Goal: Task Accomplishment & Management: Use online tool/utility

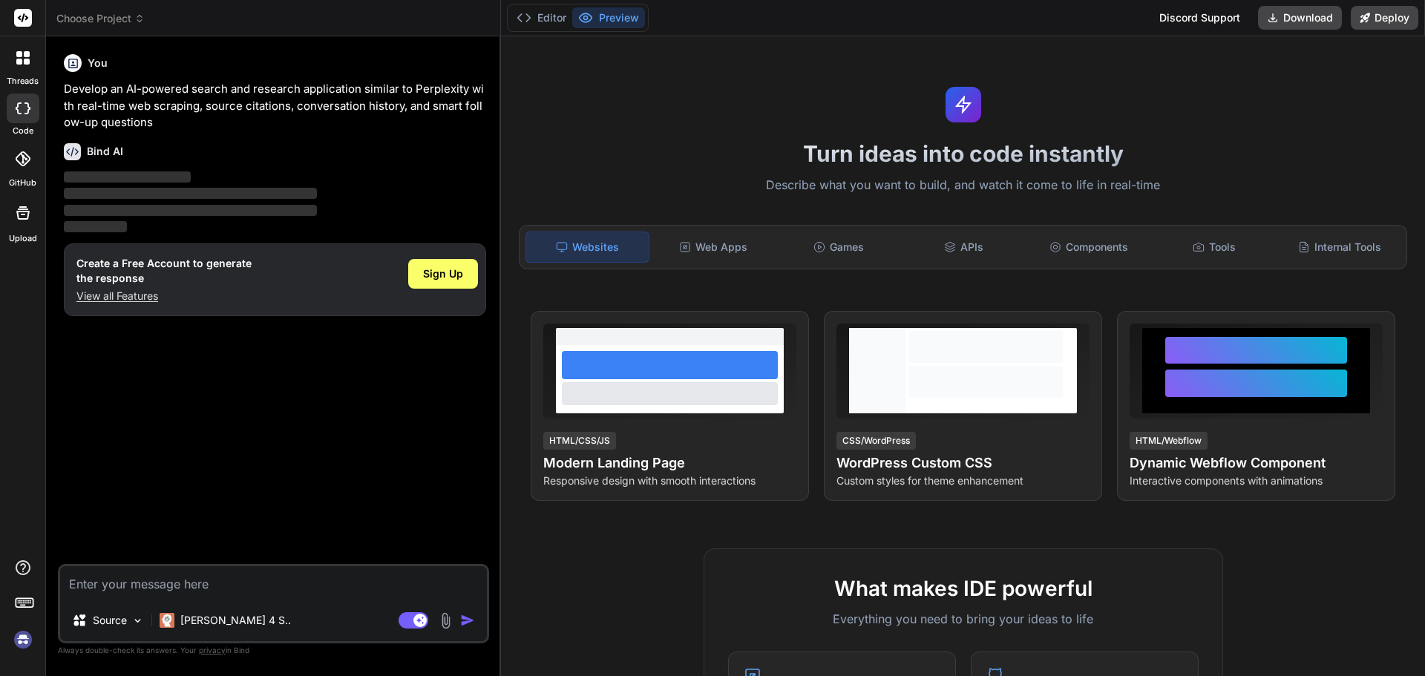
type textarea "x"
type textarea "Lorem Ipsum Dolorsit - Ametcons Adipi Elitse doe Temp.inc Utlabor Etdolore Magn…"
type textarea "x"
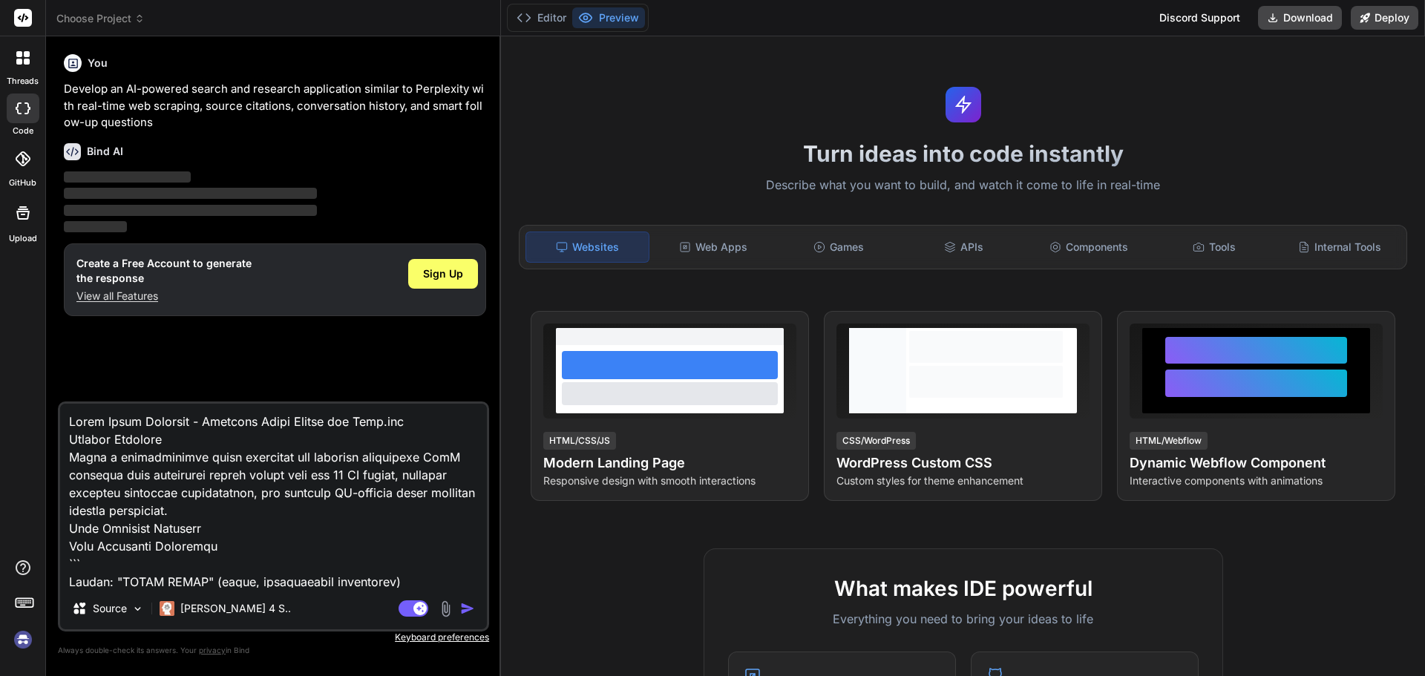
scroll to position [7817, 0]
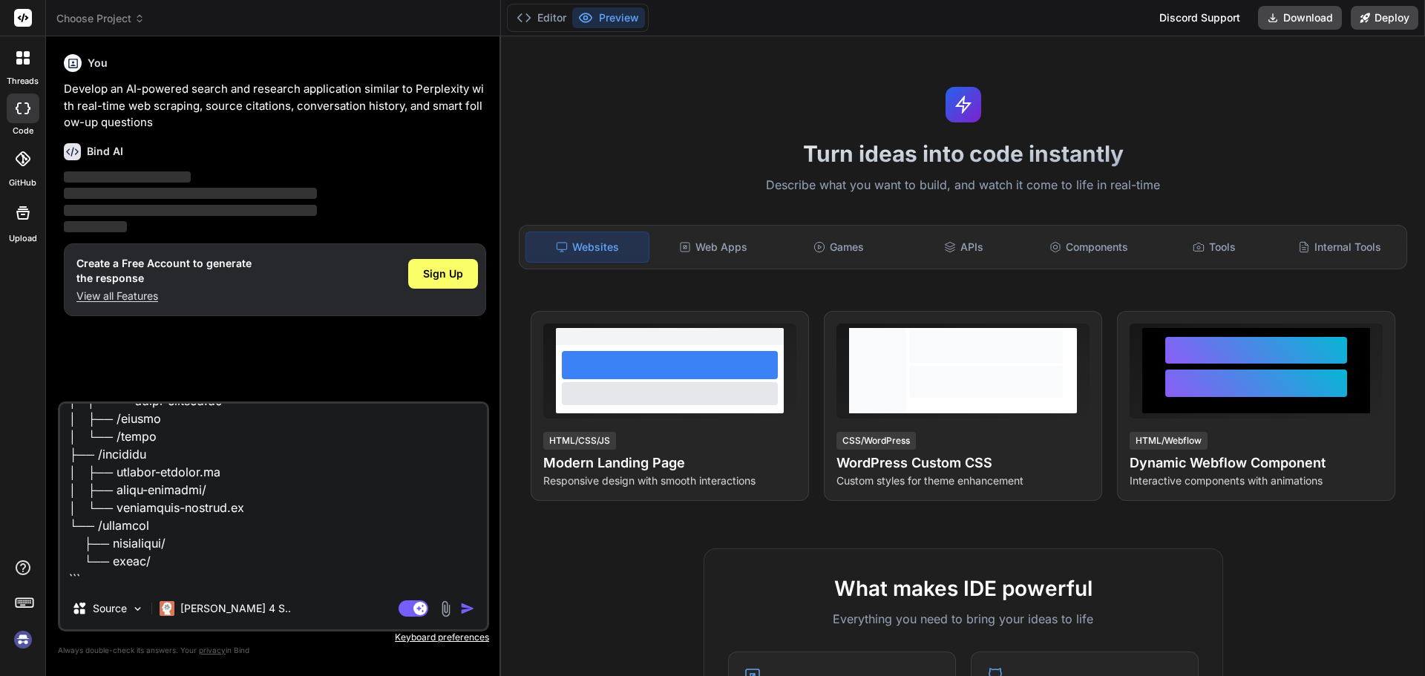
type textarea "Lorem Ipsum Dolorsit - Ametcons Adipi Elitse doe Temp.inc Utlabor Etdolore Magn…"
click at [465, 601] on img "button" at bounding box center [467, 608] width 15 height 15
click at [424, 289] on div "Sign Up" at bounding box center [443, 274] width 70 height 30
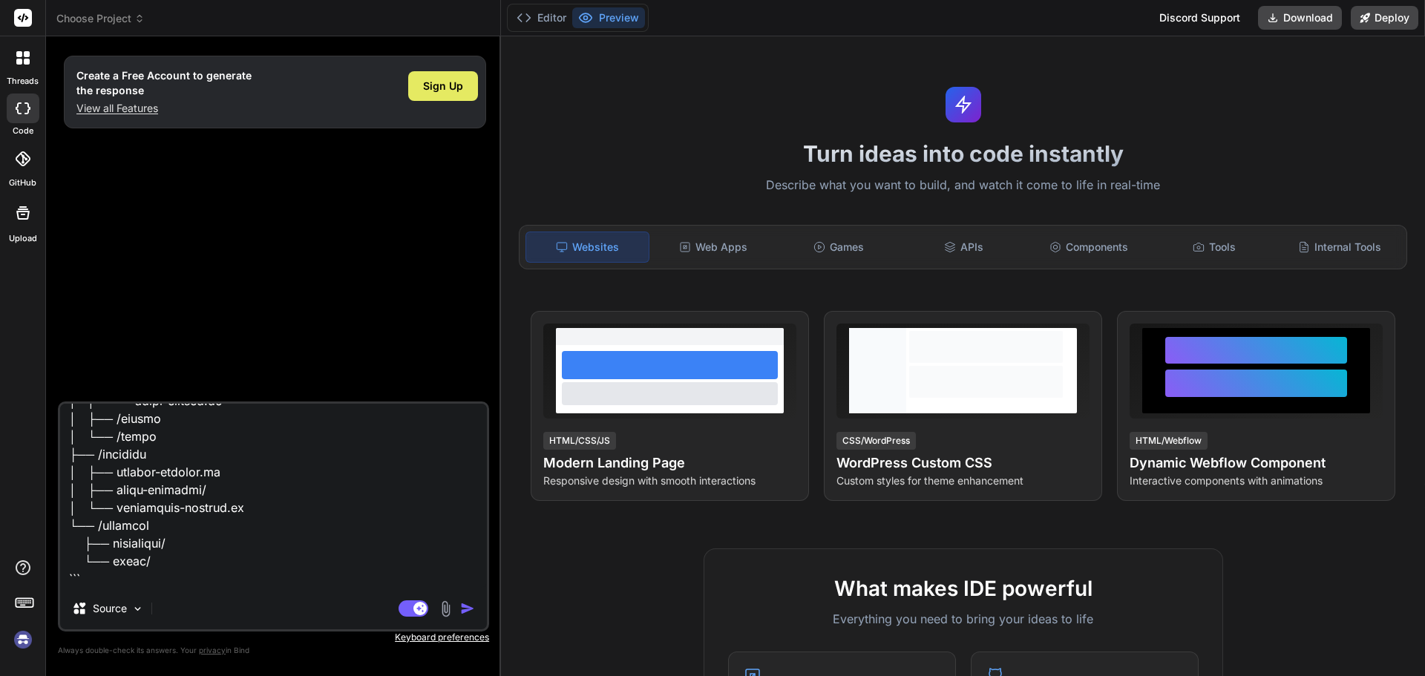
type textarea "x"
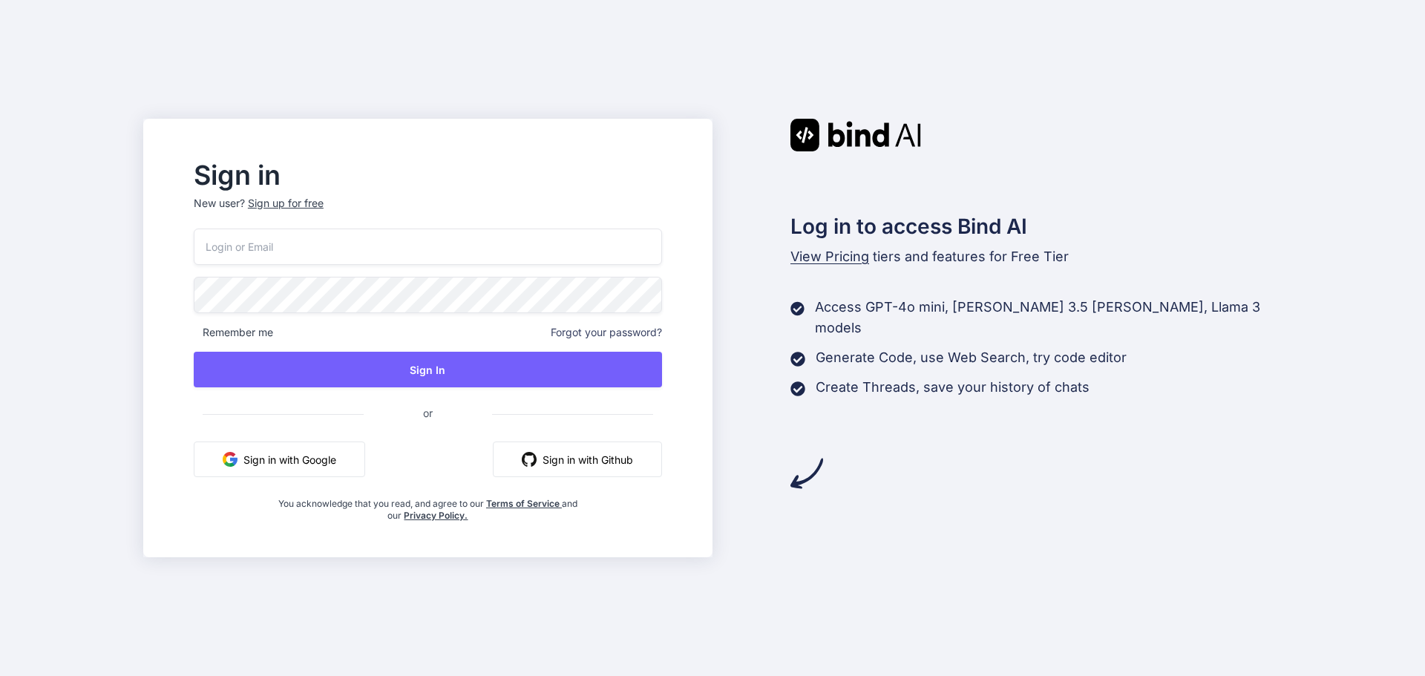
click at [337, 464] on button "Sign in with Google" at bounding box center [279, 460] width 171 height 36
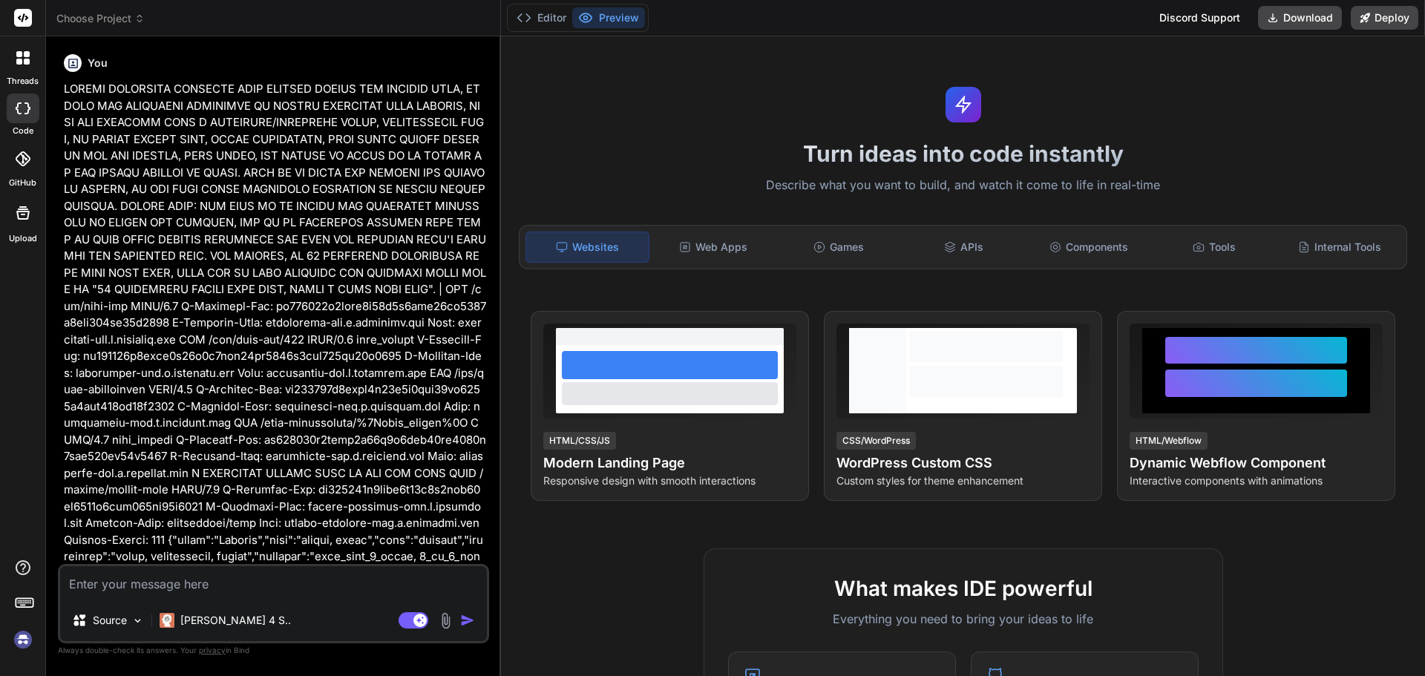
scroll to position [365, 0]
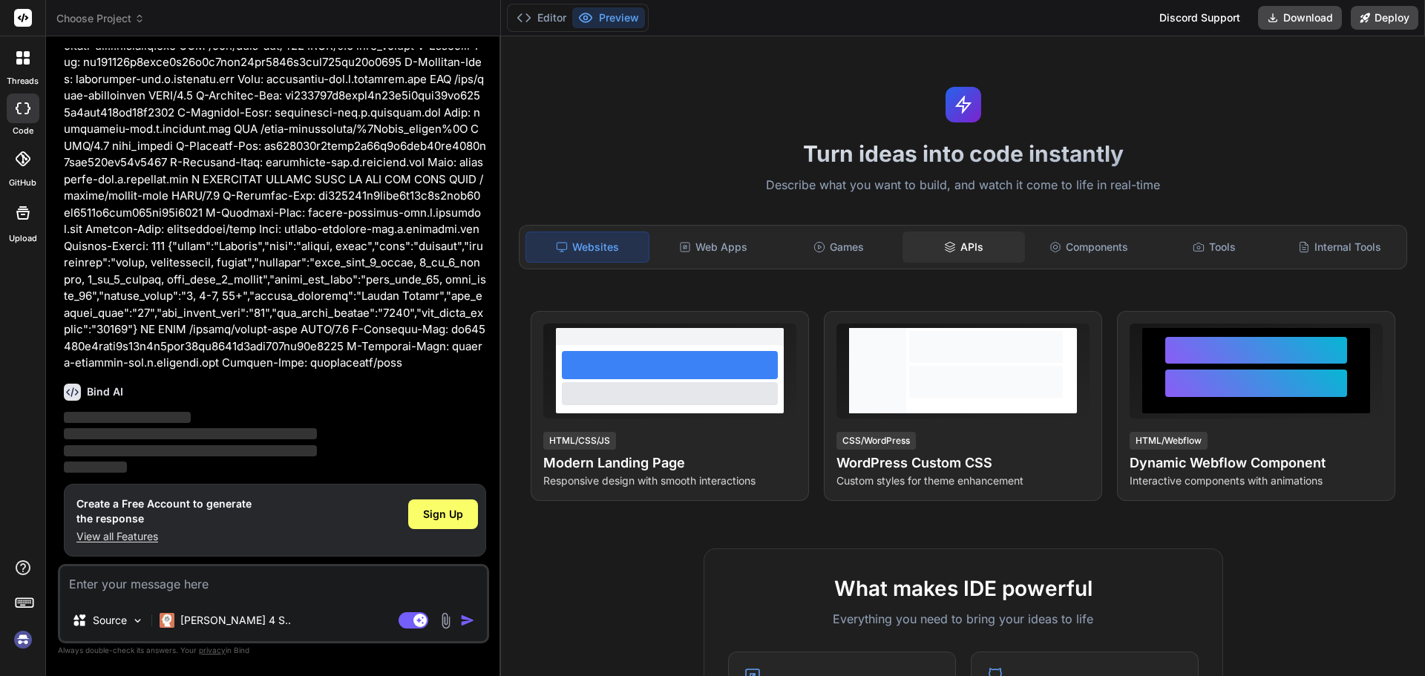
click at [949, 263] on div "APIs" at bounding box center [963, 247] width 122 height 31
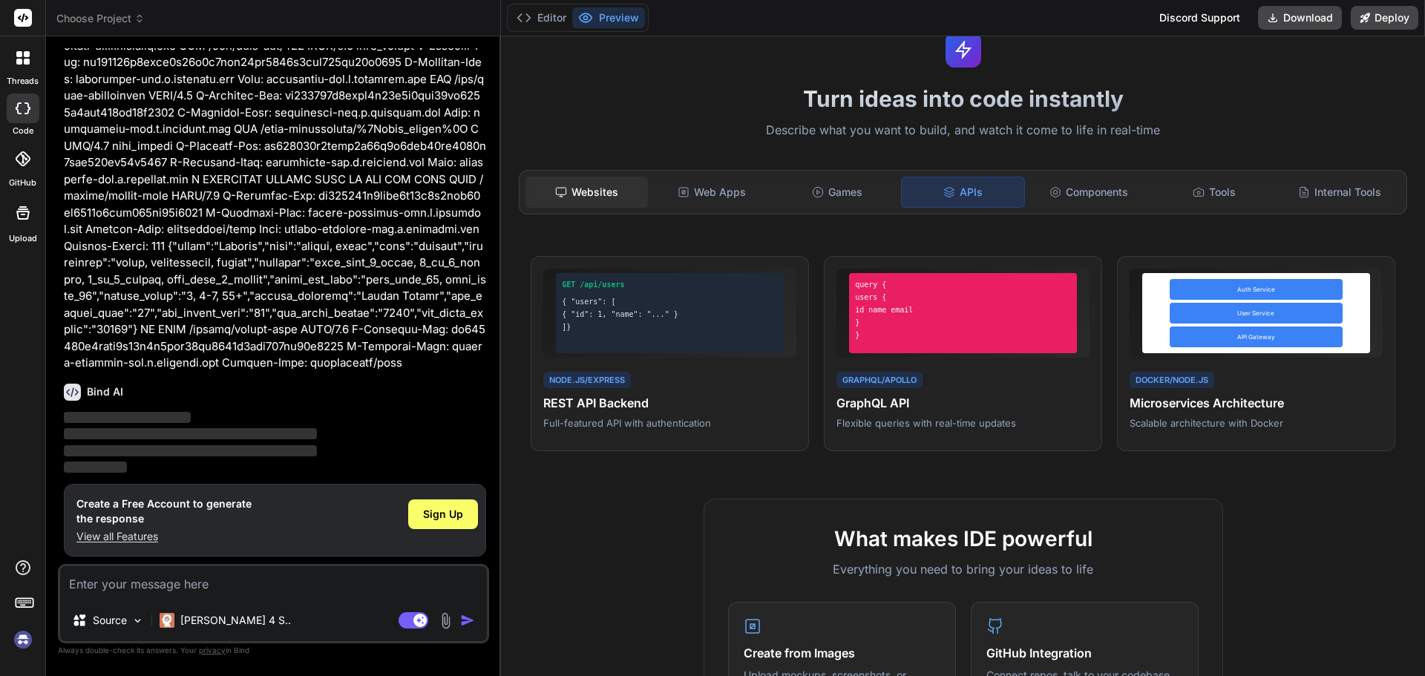
scroll to position [0, 0]
